Goal: Navigation & Orientation: Find specific page/section

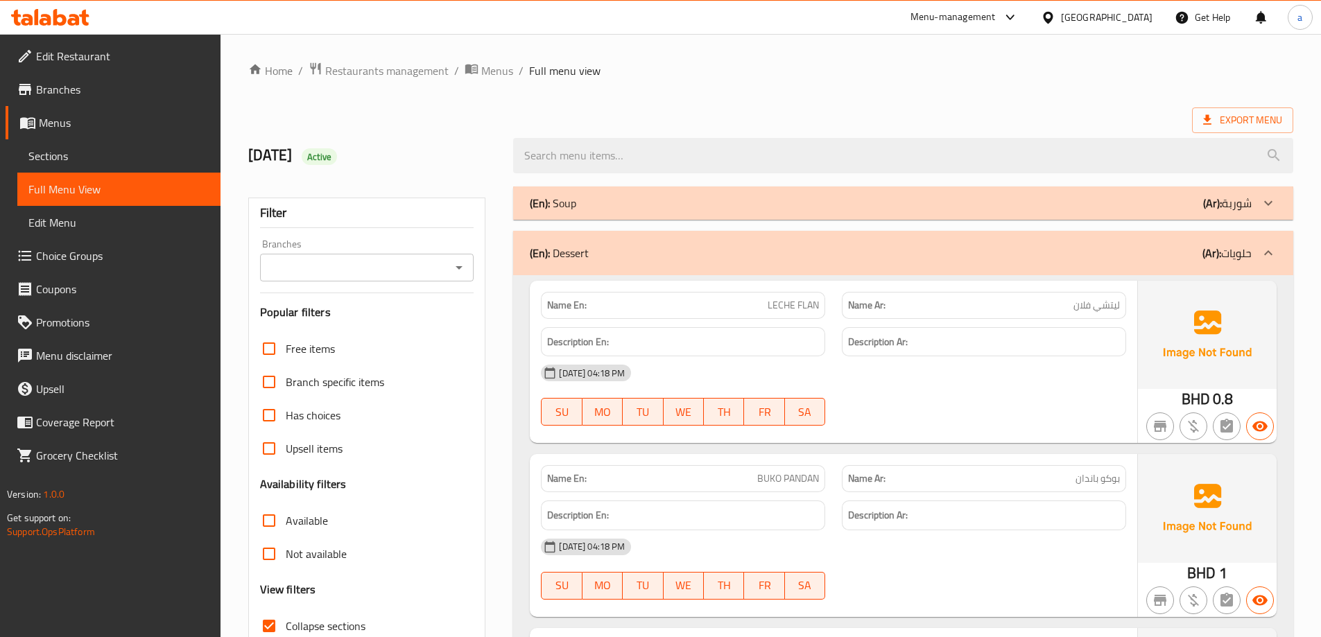
scroll to position [807, 0]
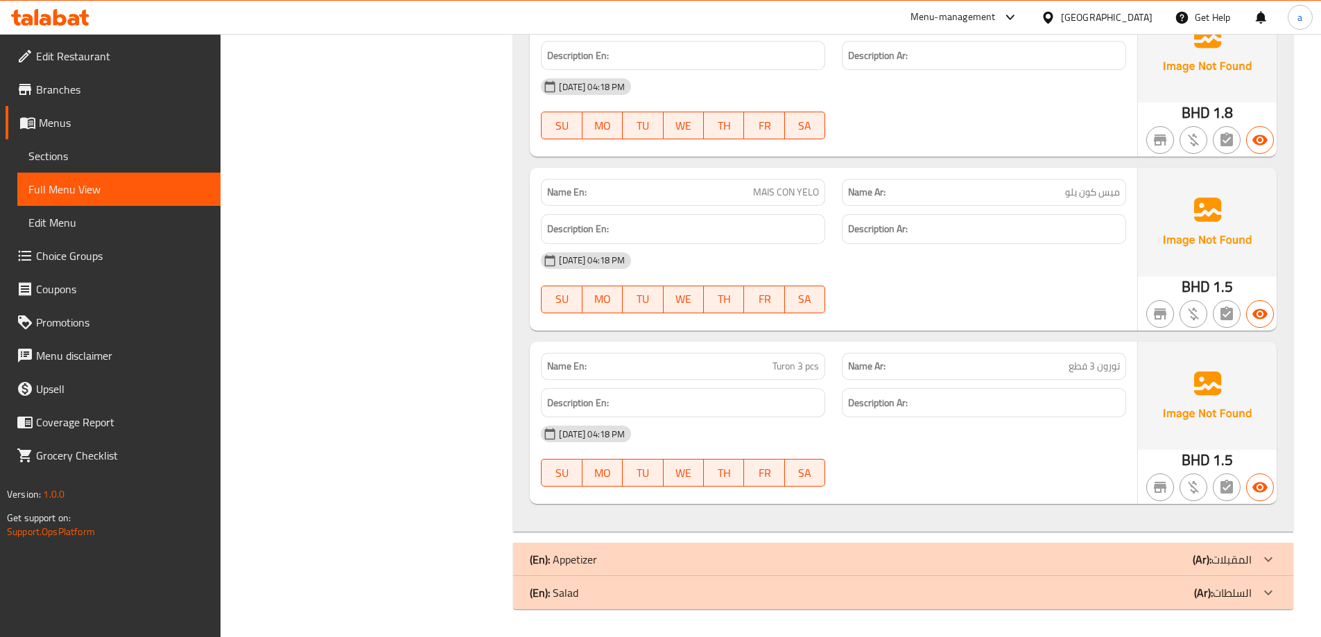
click at [33, 14] on icon at bounding box center [50, 17] width 78 height 17
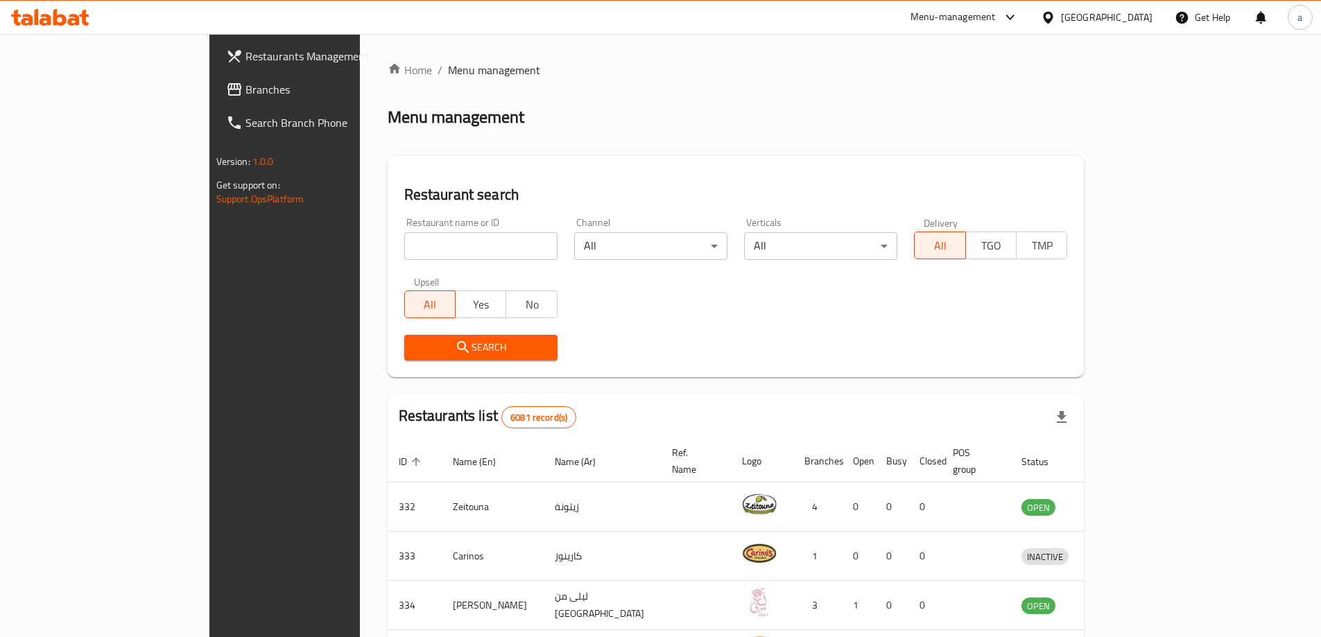
click at [1056, 15] on icon at bounding box center [1048, 17] width 15 height 15
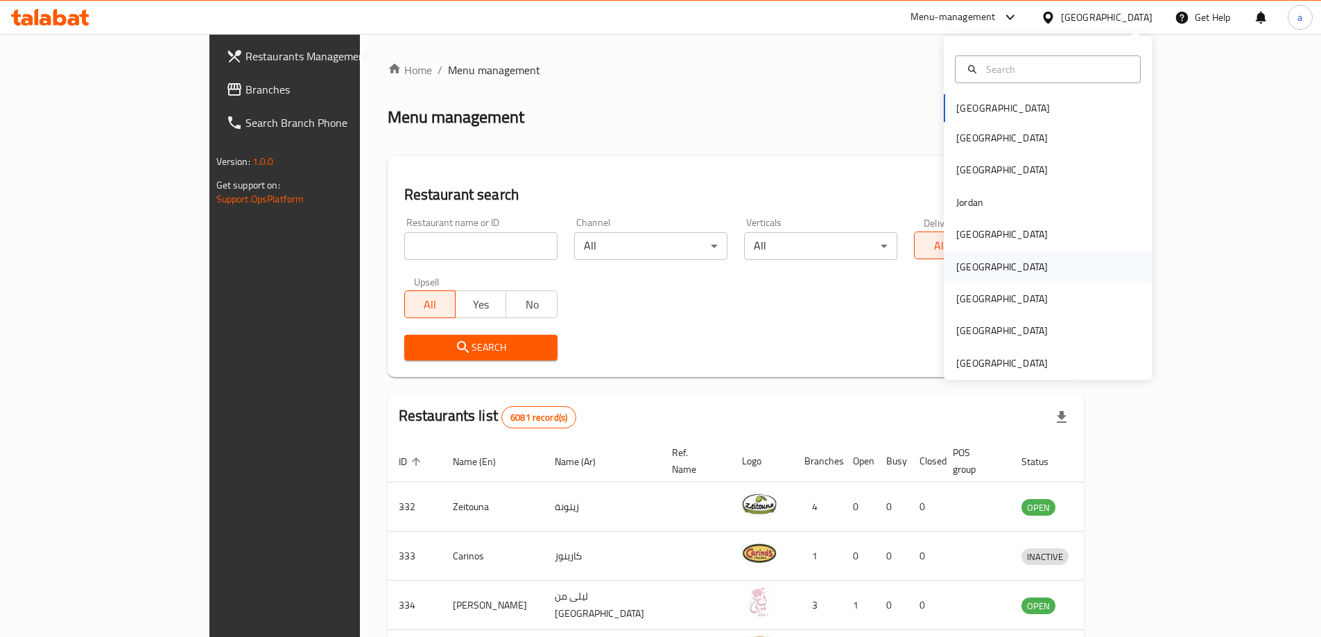
click at [969, 273] on div "Oman" at bounding box center [1002, 266] width 92 height 15
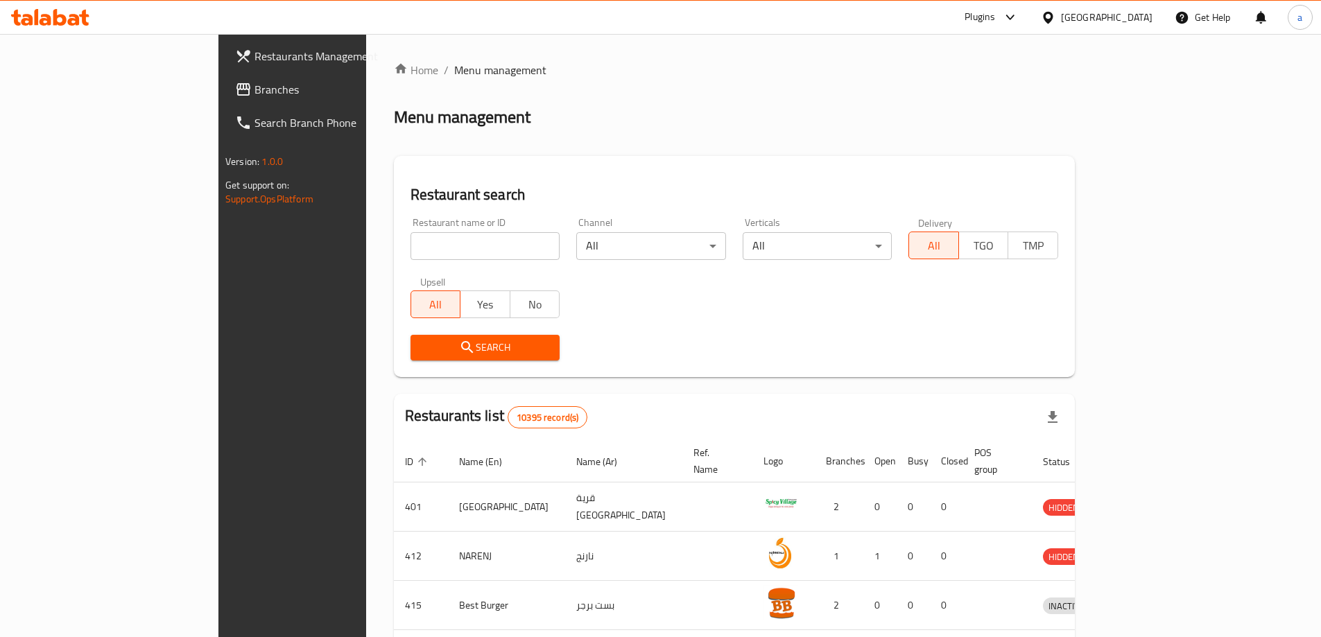
click at [255, 93] on span "Branches" at bounding box center [341, 89] width 173 height 17
